Goal: Information Seeking & Learning: Learn about a topic

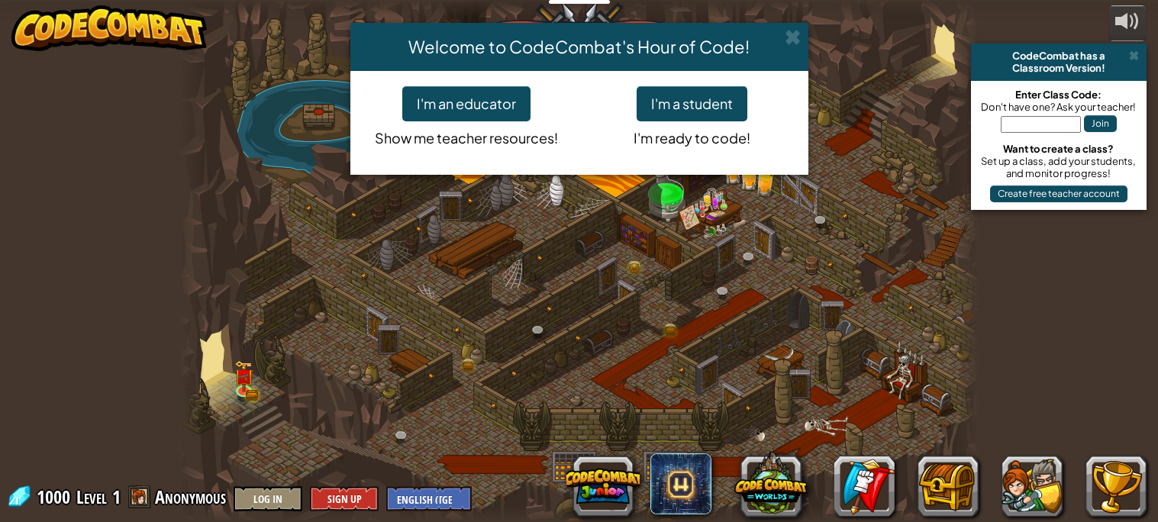
click at [816, 27] on div "Welcome to CodeCombat's Hour of Code! I'm an educator Show me teacher resources…" at bounding box center [579, 261] width 1158 height 522
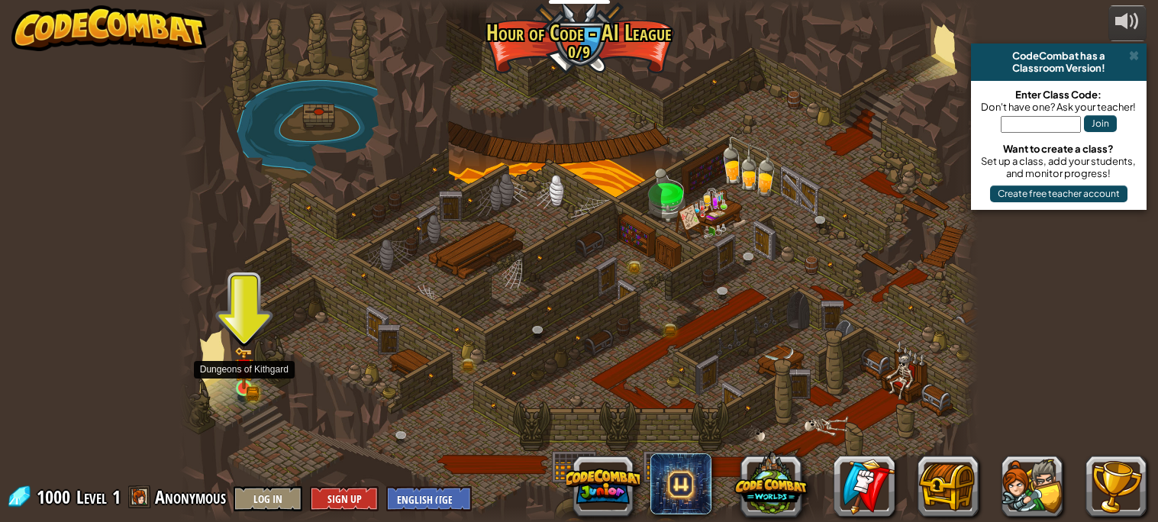
click at [234, 378] on img at bounding box center [243, 368] width 19 height 43
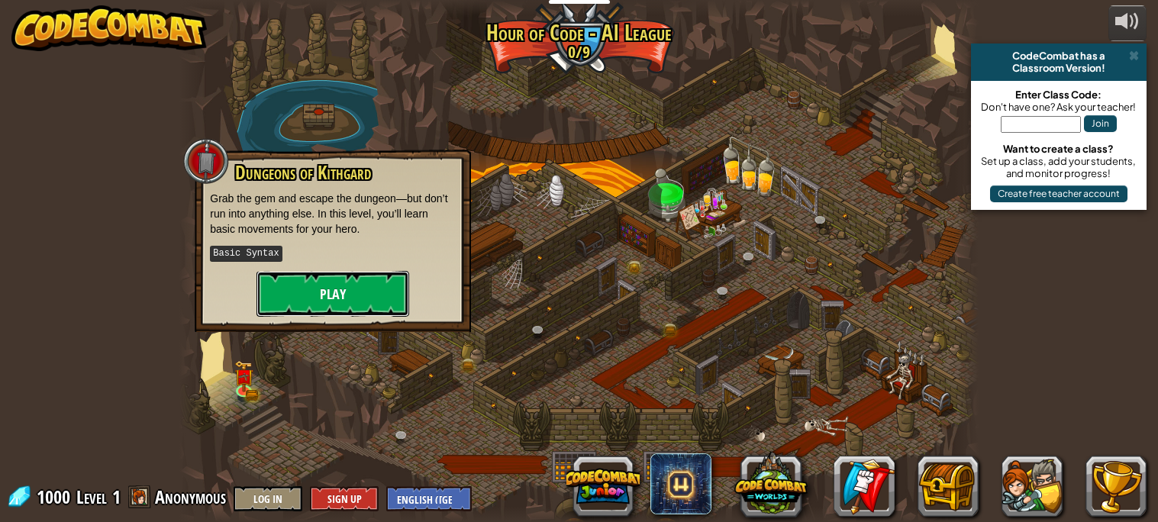
click at [304, 304] on button "Play" at bounding box center [332, 294] width 153 height 46
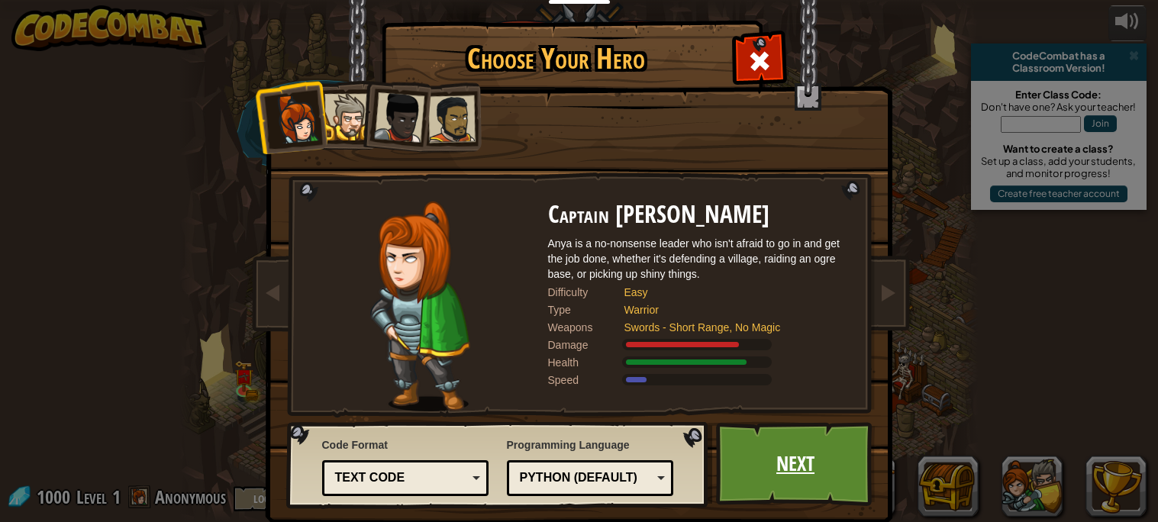
click at [799, 445] on link "Next" at bounding box center [796, 464] width 160 height 84
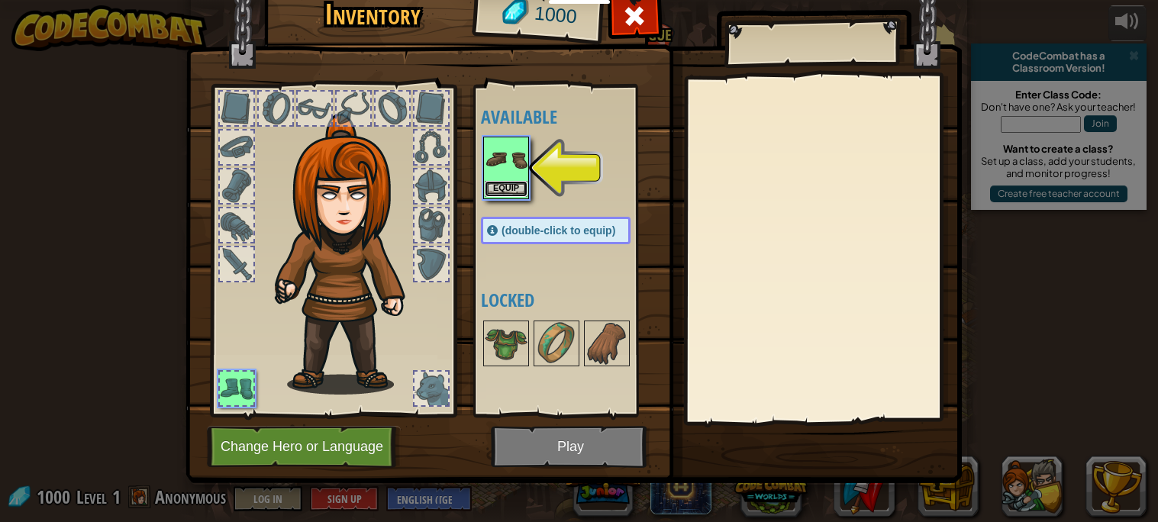
click at [515, 192] on button "Equip" at bounding box center [506, 189] width 43 height 16
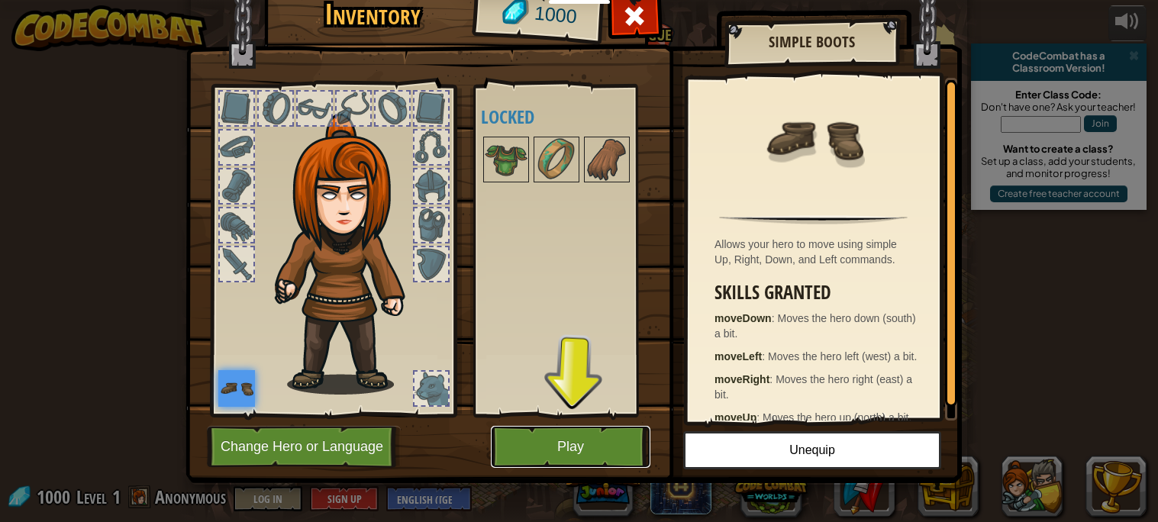
click at [577, 432] on button "Play" at bounding box center [571, 447] width 160 height 42
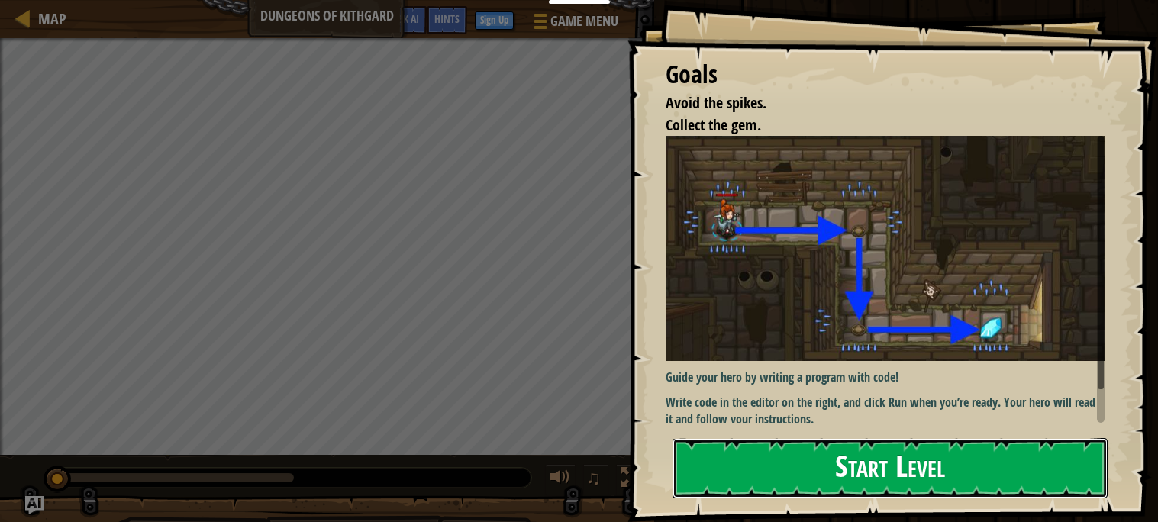
click at [795, 440] on button "Start Level" at bounding box center [890, 468] width 435 height 60
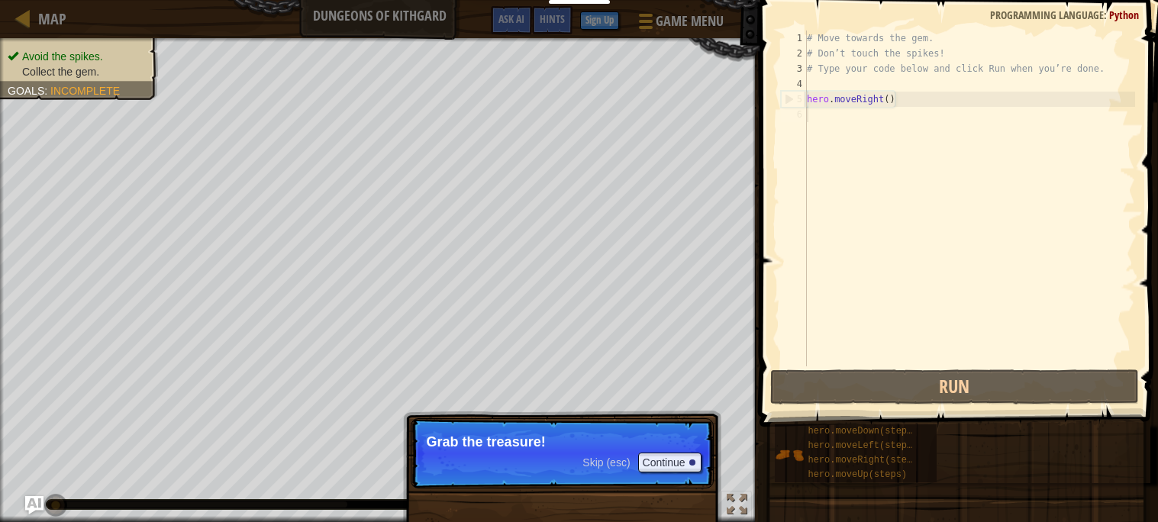
click at [591, 438] on p "Grab the treasure!" at bounding box center [562, 441] width 271 height 15
click at [673, 466] on button "Continue" at bounding box center [669, 463] width 63 height 20
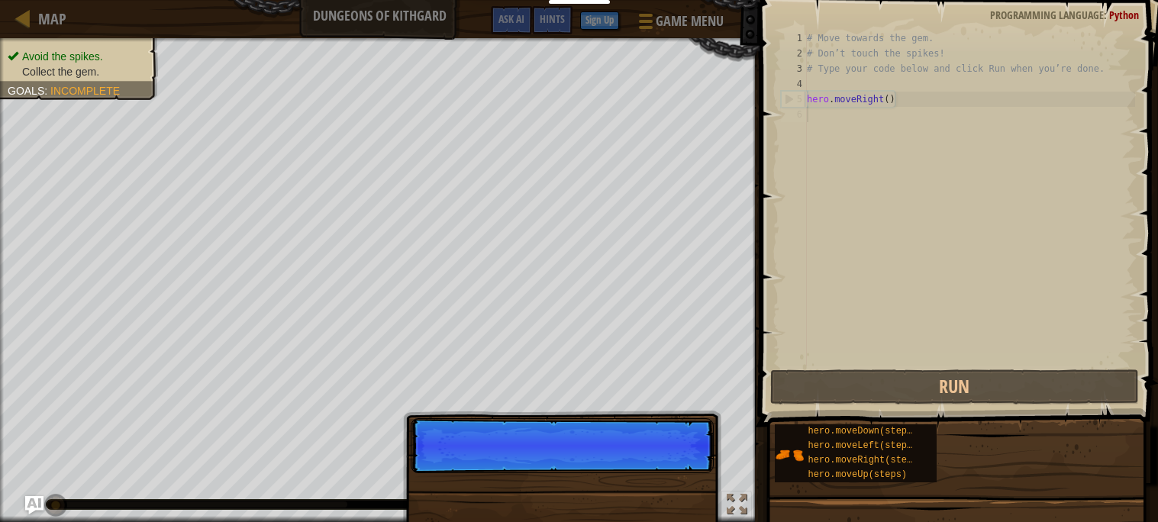
scroll to position [7, 0]
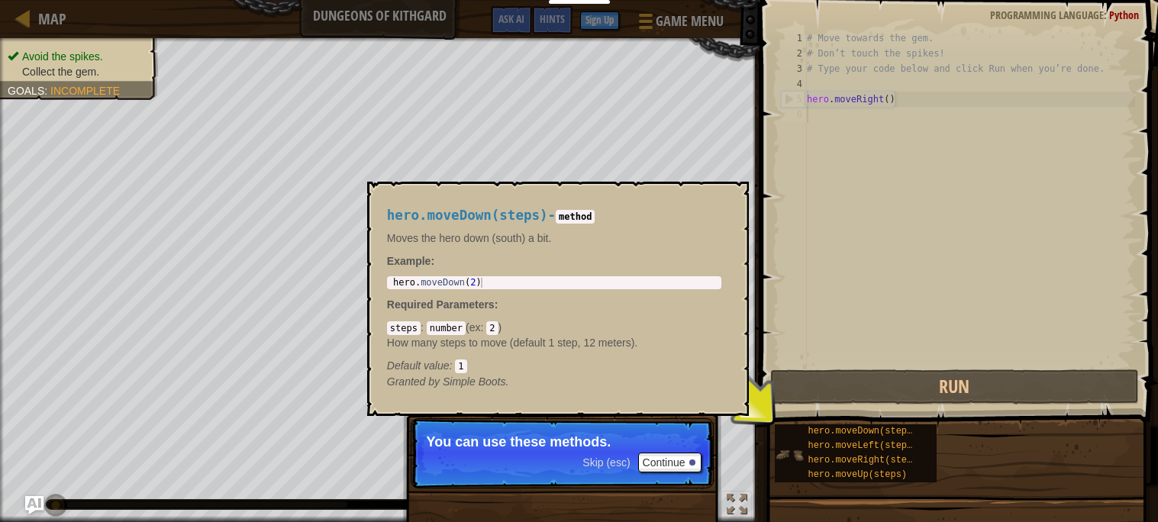
click at [791, 452] on img at bounding box center [789, 454] width 29 height 29
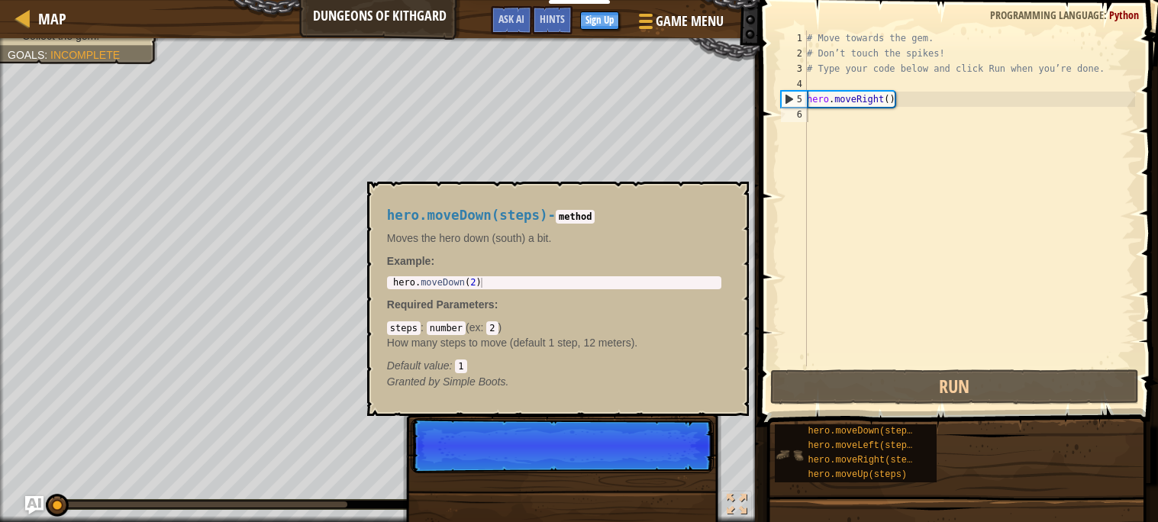
click at [785, 446] on img at bounding box center [789, 454] width 29 height 29
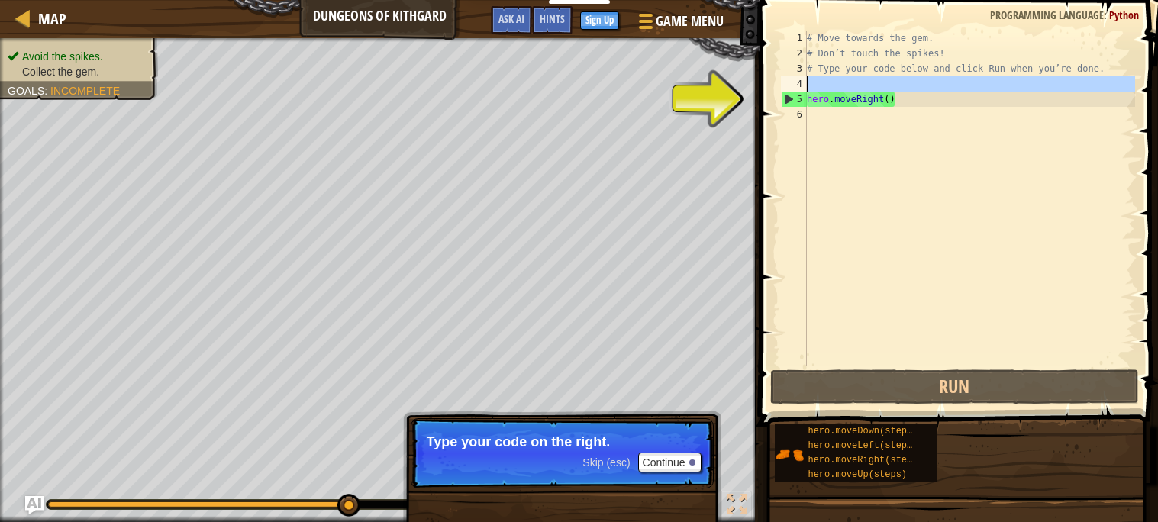
click at [790, 89] on div "4" at bounding box center [794, 83] width 26 height 15
type textarea "hero.moveRight()"
click at [801, 92] on div "5" at bounding box center [794, 99] width 25 height 15
type textarea "hero.moveRight()"
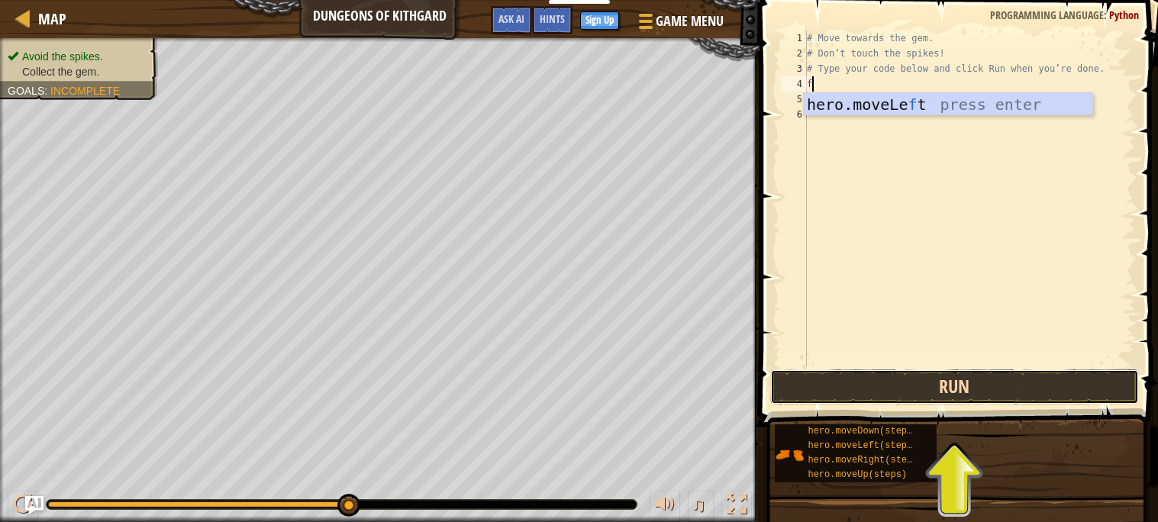
click at [821, 373] on button "Run" at bounding box center [954, 386] width 369 height 35
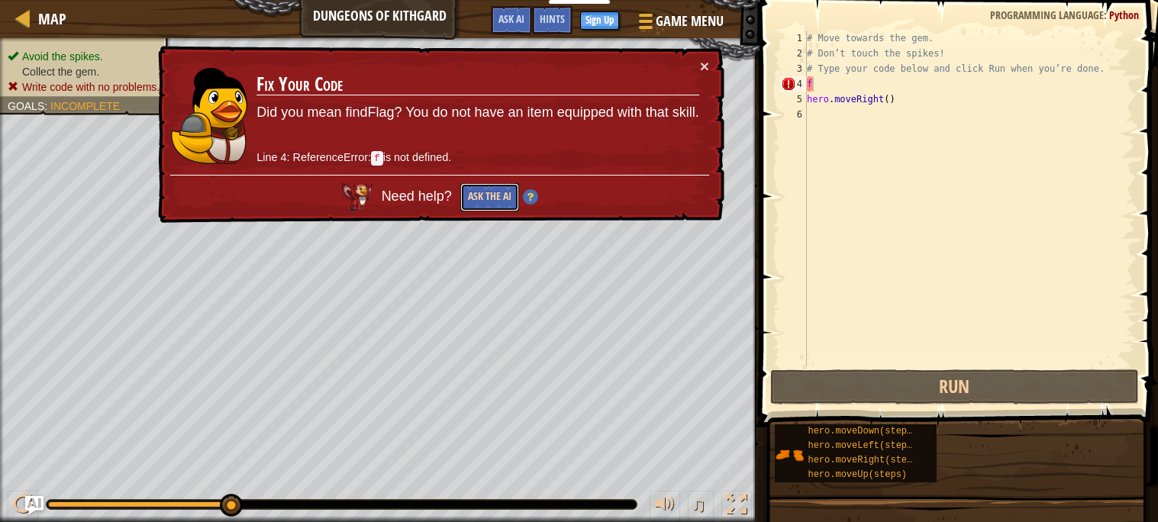
click at [473, 195] on button "Ask the AI" at bounding box center [489, 197] width 59 height 28
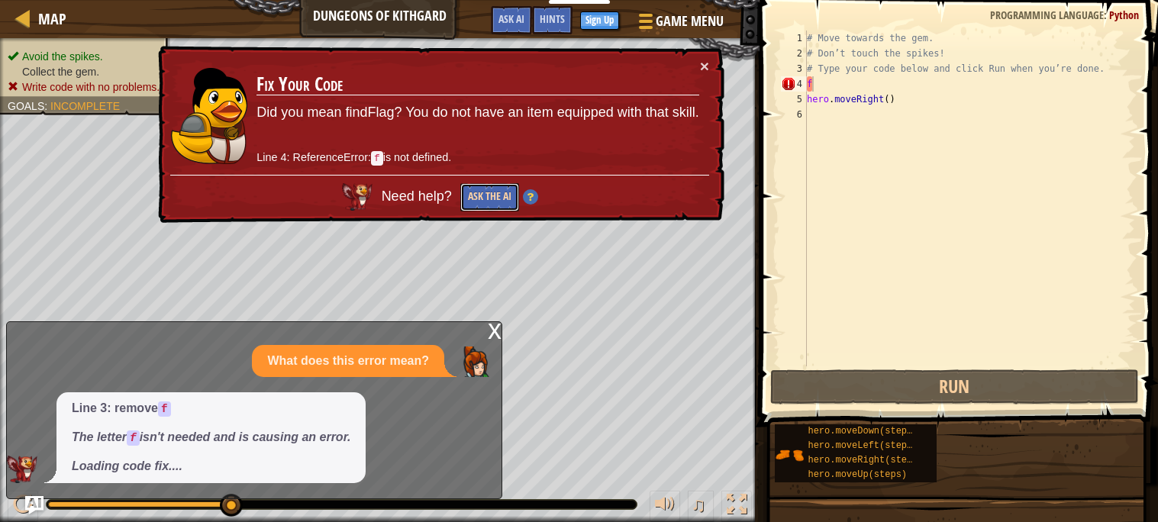
click at [480, 200] on button "Ask the AI" at bounding box center [489, 197] width 59 height 28
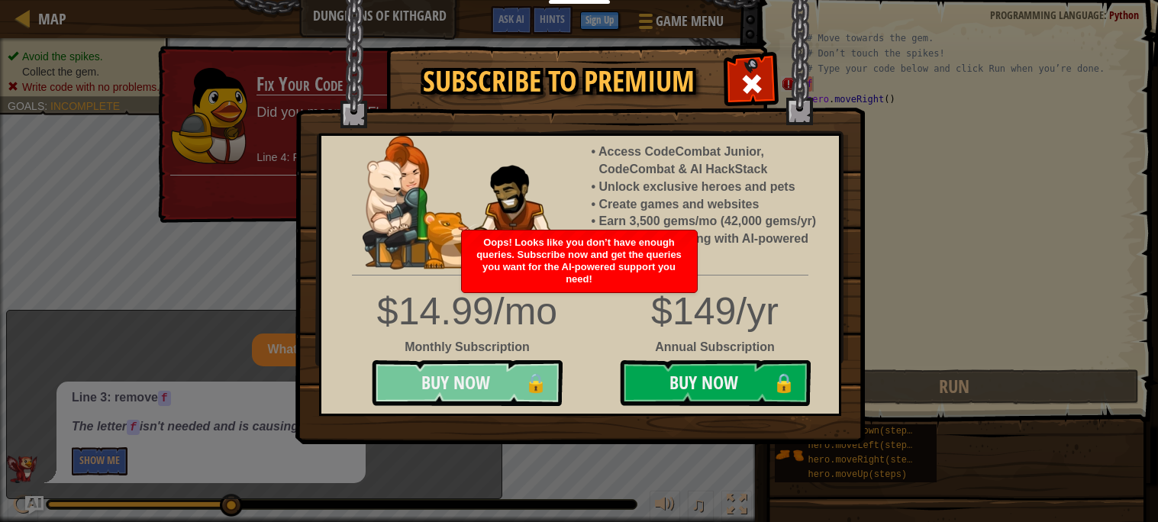
click at [524, 371] on button "Buy Now 🔒" at bounding box center [467, 383] width 191 height 46
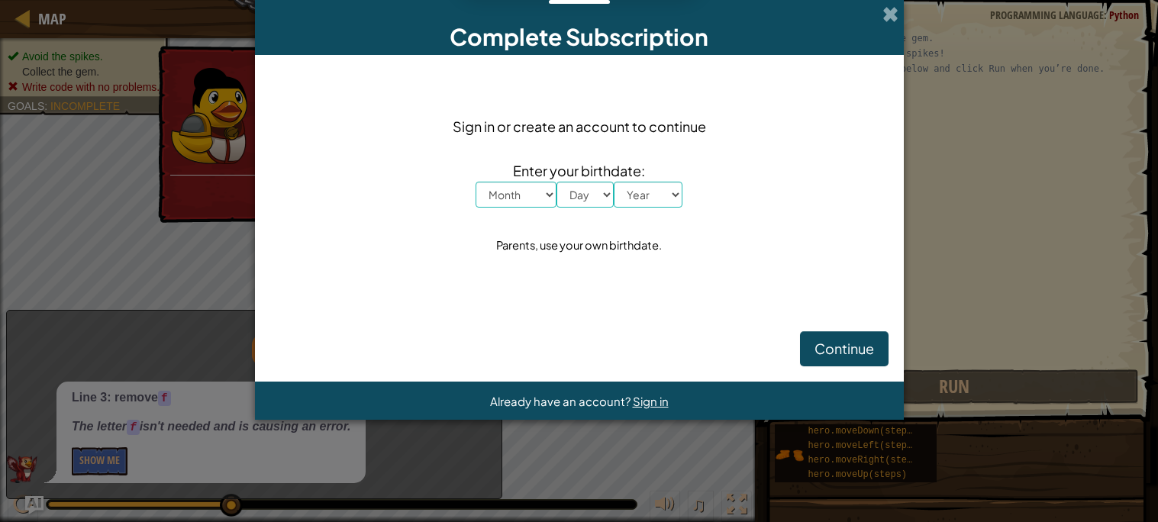
click at [895, 2] on div "Complete Subscription" at bounding box center [579, 27] width 649 height 55
click at [892, 10] on span at bounding box center [890, 14] width 16 height 16
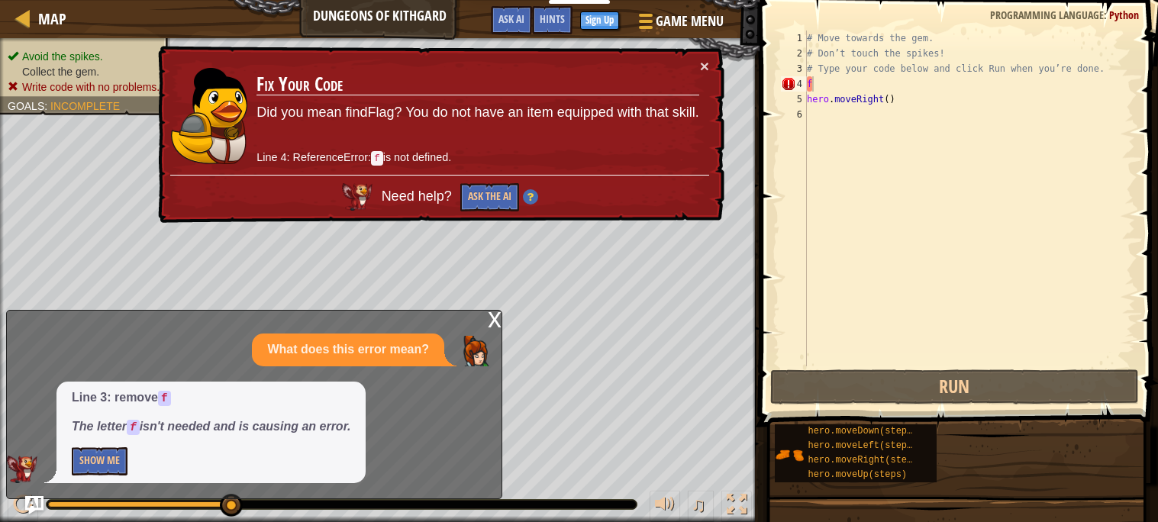
click at [702, 52] on div "× Fix Your Code Did you mean findFlag? You do not have an item equipped with th…" at bounding box center [439, 135] width 569 height 178
click at [702, 58] on button "×" at bounding box center [704, 66] width 9 height 16
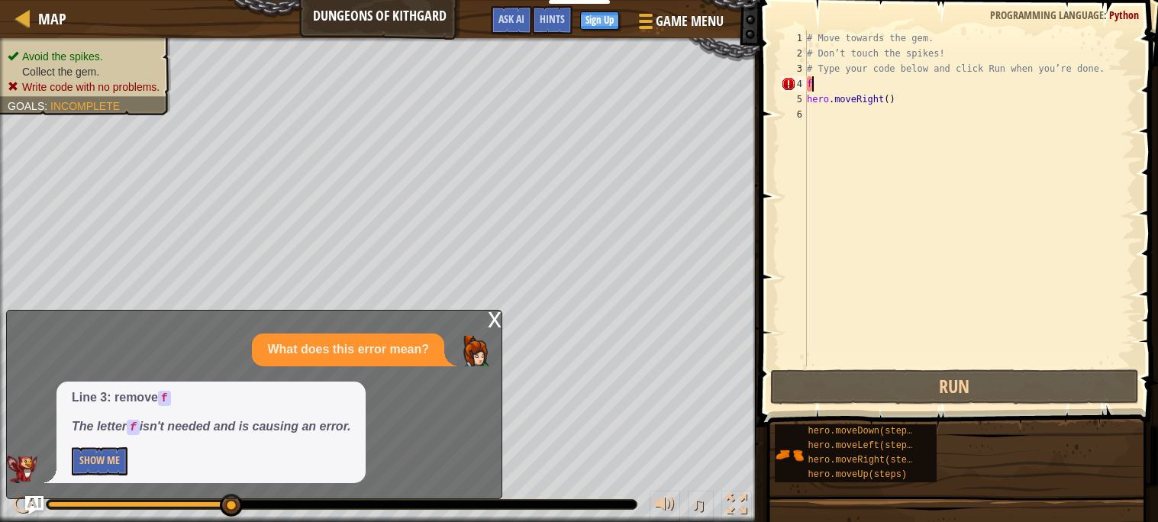
click at [495, 325] on div "x" at bounding box center [495, 318] width 14 height 15
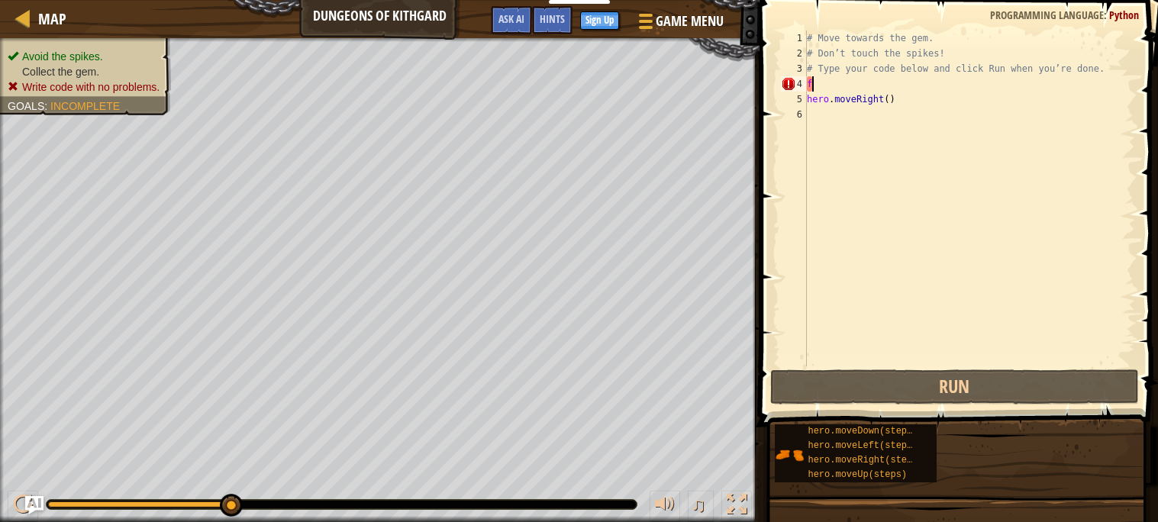
click at [878, 89] on div "# Move towards the gem. # Don’t touch the spikes! # Type your code below and cl…" at bounding box center [969, 214] width 331 height 366
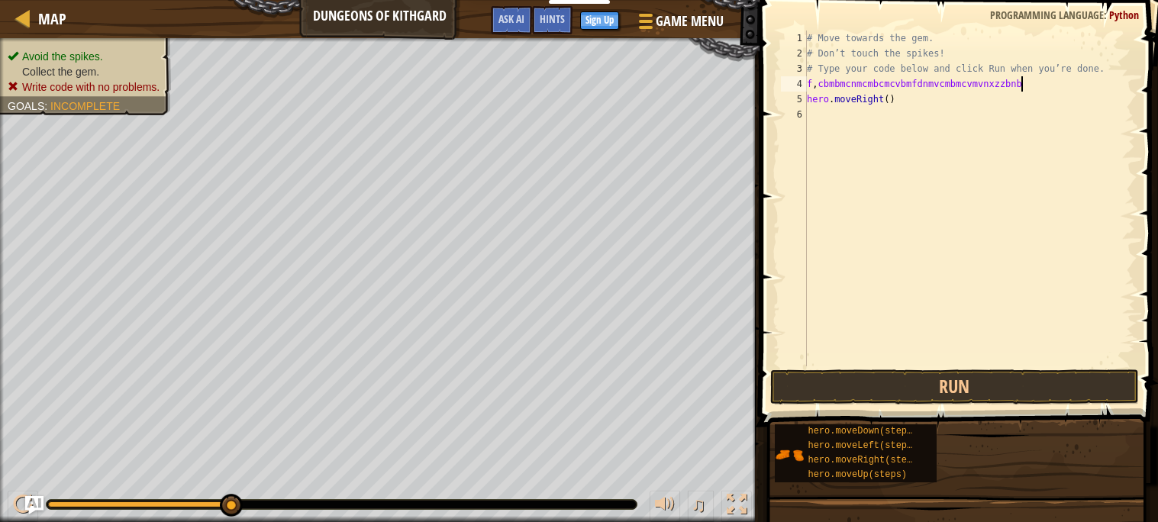
scroll to position [7, 17]
click at [878, 391] on button "Run" at bounding box center [954, 386] width 369 height 35
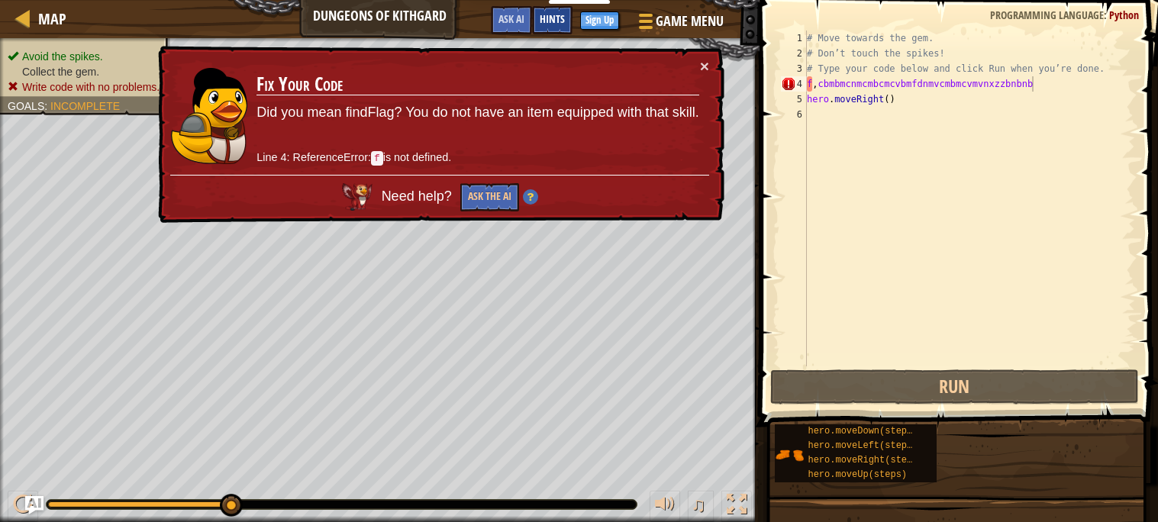
click at [544, 24] on span "Hints" at bounding box center [552, 18] width 25 height 15
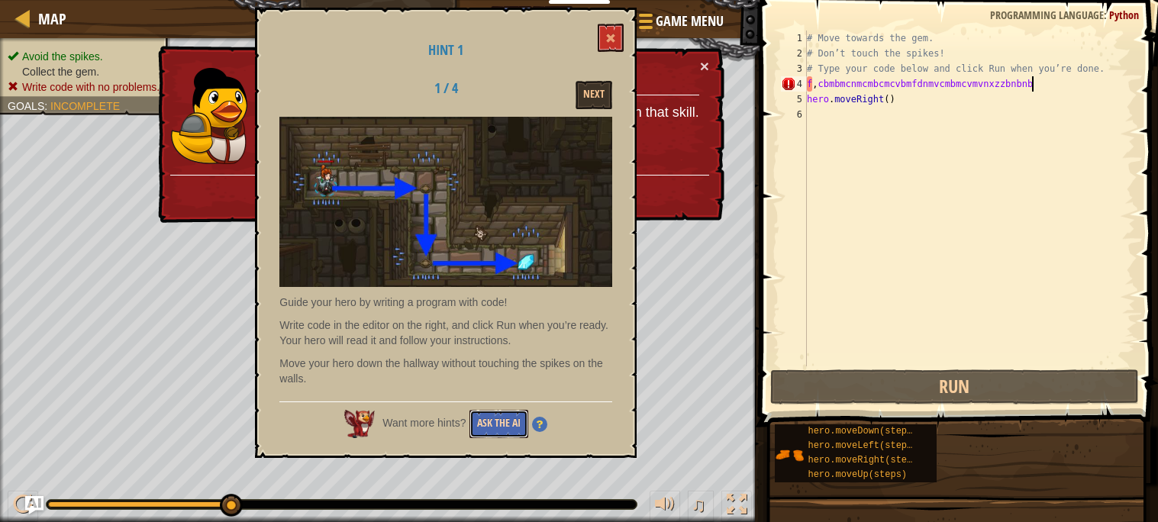
click at [484, 421] on button "Ask the AI" at bounding box center [498, 424] width 59 height 28
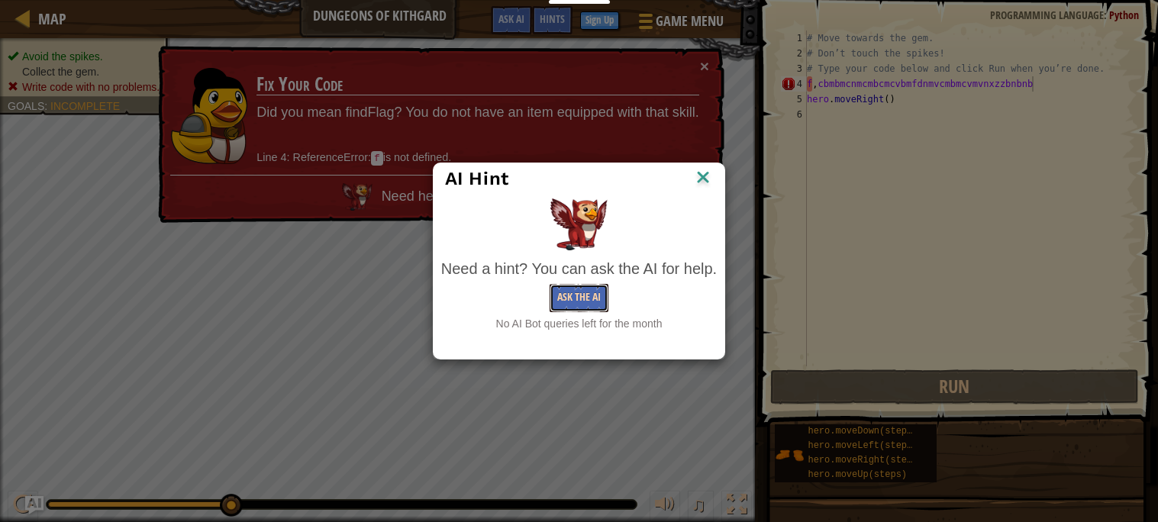
click at [578, 284] on button "Ask the AI" at bounding box center [579, 298] width 59 height 28
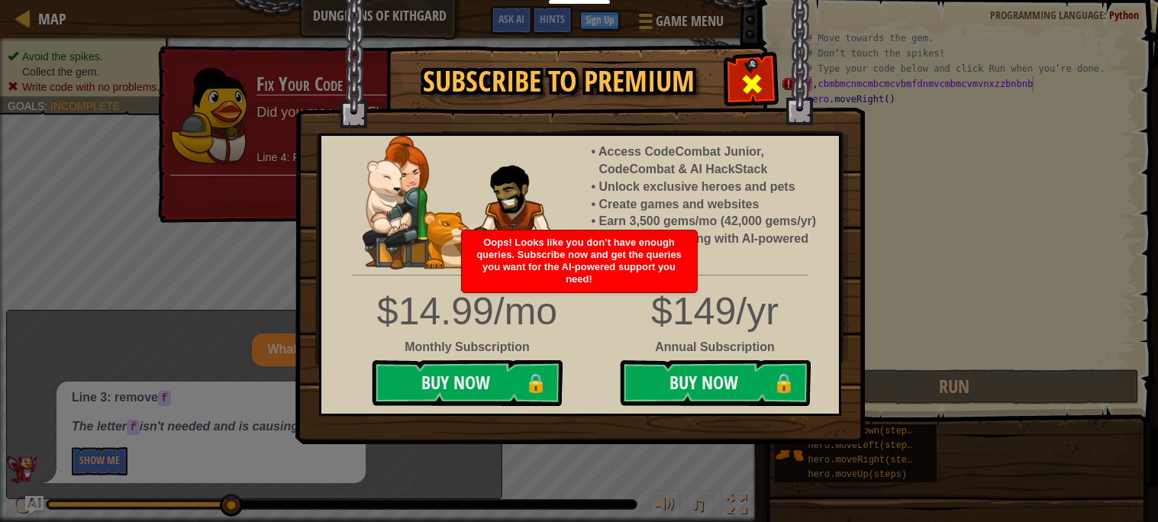
click at [757, 74] on span at bounding box center [752, 84] width 24 height 24
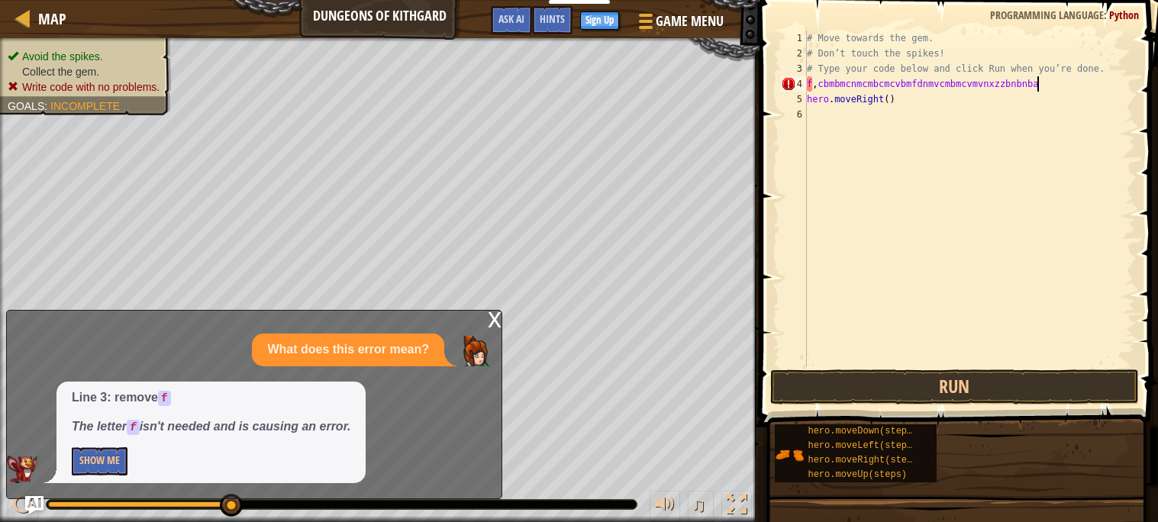
scroll to position [7, 18]
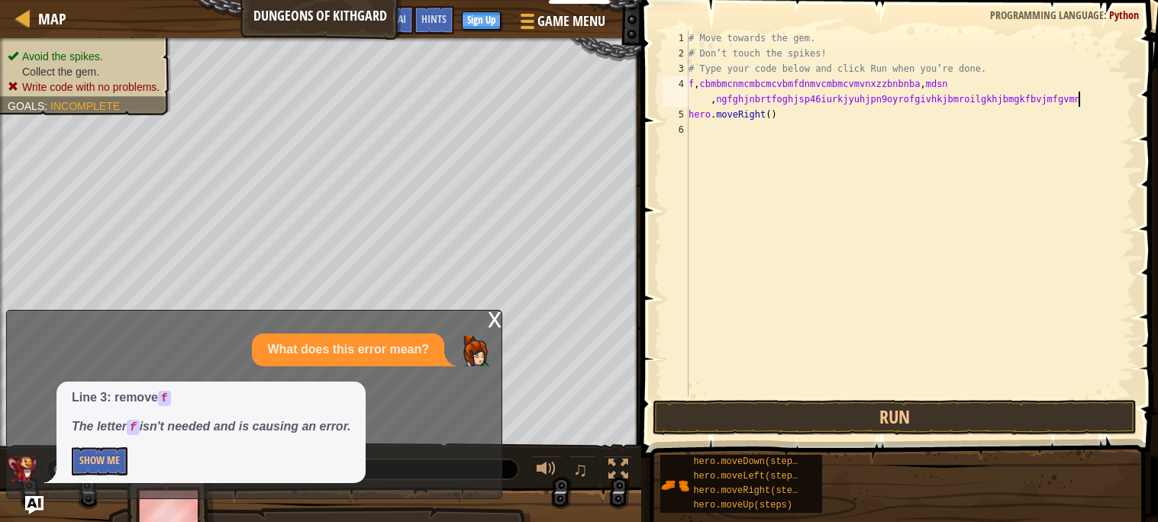
type textarea "f,cbmbmcnmcmbcmcvbmfdnmvcmbmcvmvnxzzbnbnba,mdsn,ngfghjnbrtfoghjsp46iurkjyuhjpn9…"
click at [755, 388] on div "# Move towards the gem. # Don’t touch the spikes! # Type your code below and cl…" at bounding box center [911, 229] width 450 height 397
click at [751, 405] on button "Run" at bounding box center [895, 417] width 484 height 35
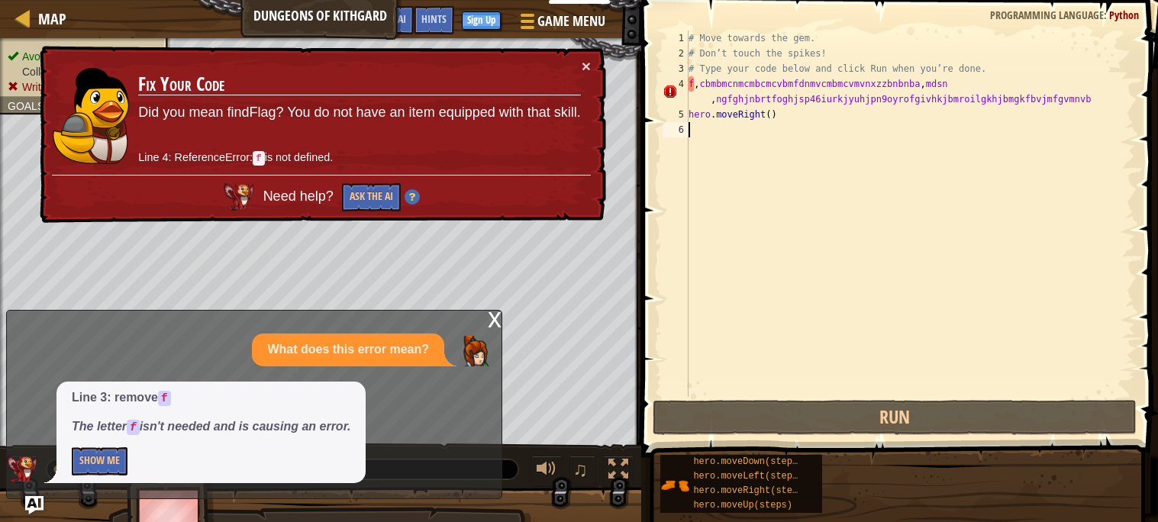
click at [747, 395] on div "# Move towards the gem. # Don’t touch the spikes! # Type your code below and cl…" at bounding box center [911, 229] width 450 height 397
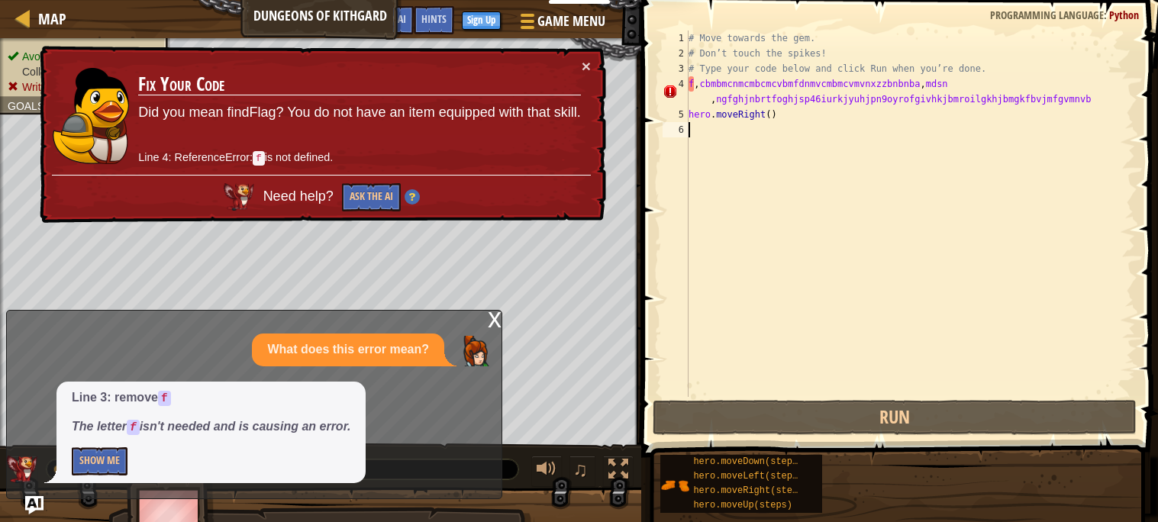
click at [484, 315] on div "x What does this error mean? Line 3: remove f The letter f isn't needed and is …" at bounding box center [254, 404] width 496 height 189
click at [483, 315] on div "x What does this error mean? Line 3: remove f The letter f isn't needed and is …" at bounding box center [254, 404] width 496 height 189
click at [347, 199] on button "Ask the AI" at bounding box center [370, 197] width 60 height 29
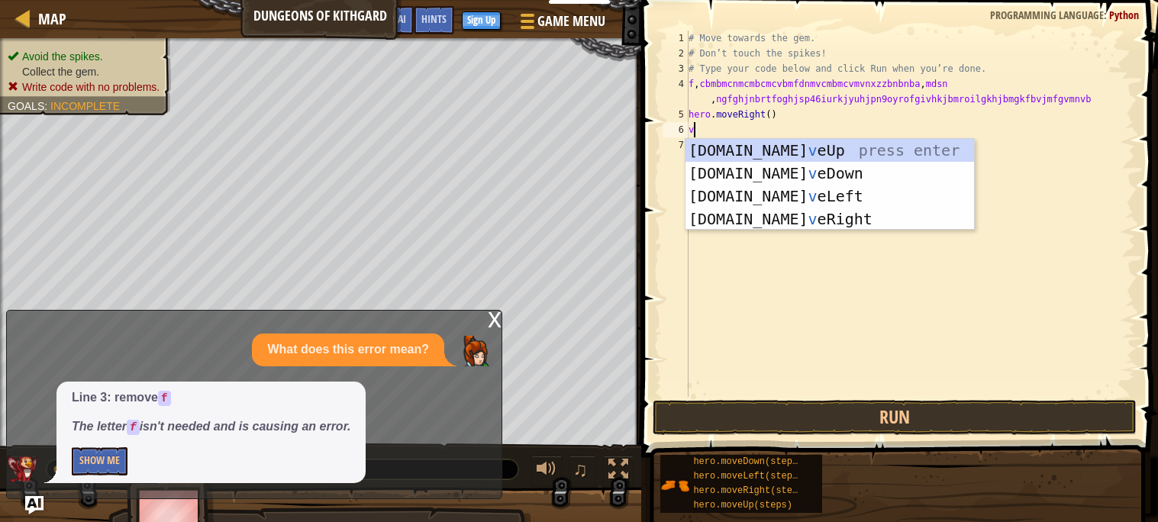
type textarea "v"
